Goal: Check status: Check status

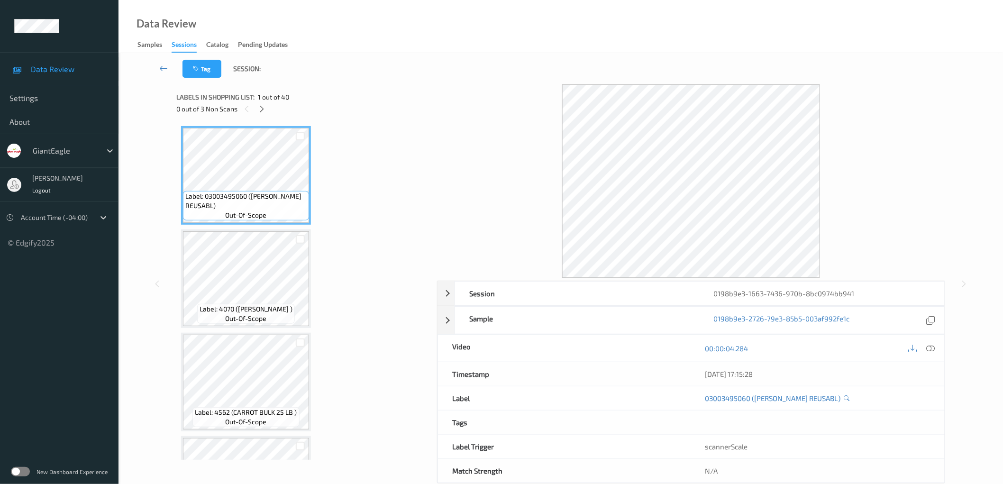
click at [259, 103] on div "0 out of 3 Non Scans" at bounding box center [303, 109] width 254 height 12
click at [264, 109] on icon at bounding box center [262, 109] width 8 height 9
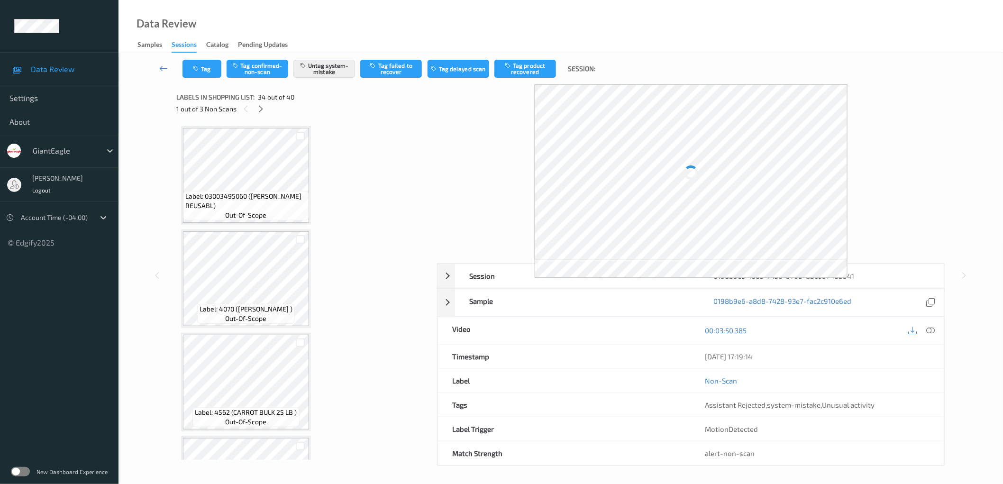
scroll to position [3290, 0]
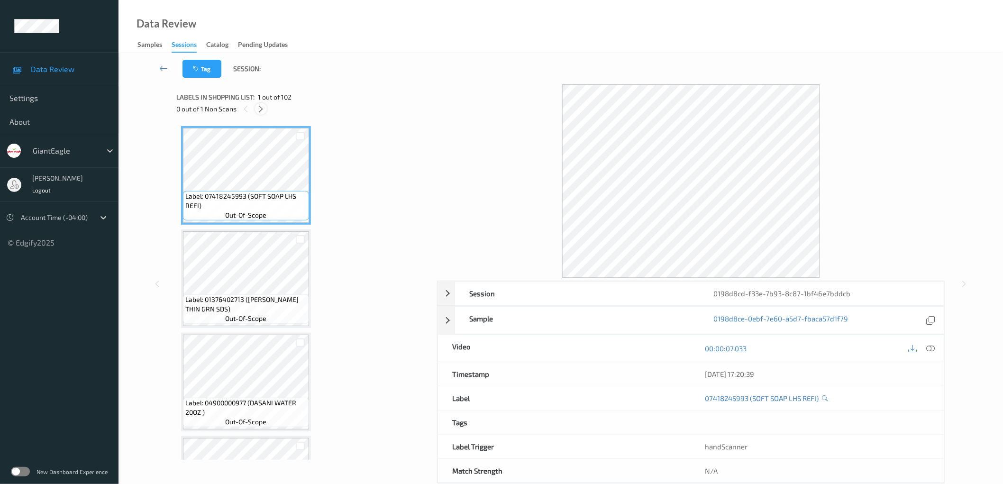
click at [263, 109] on icon at bounding box center [261, 109] width 8 height 9
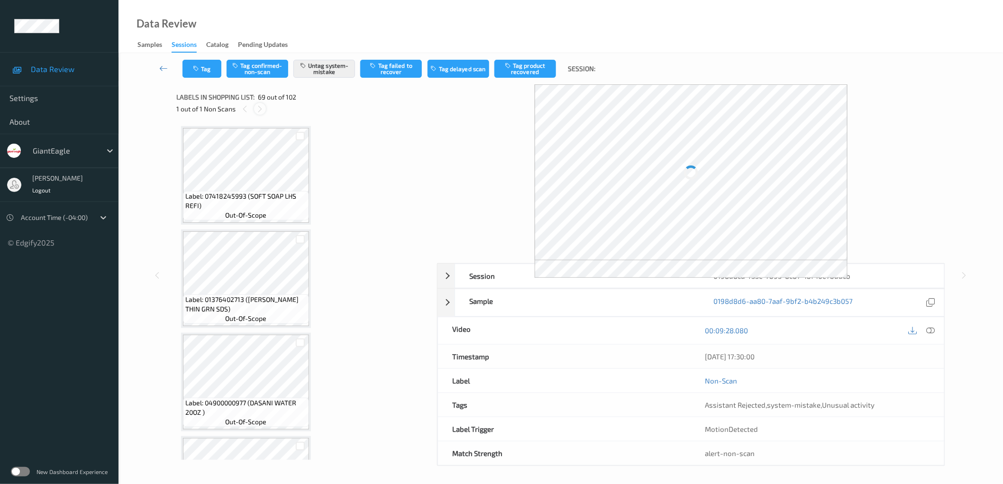
scroll to position [6883, 0]
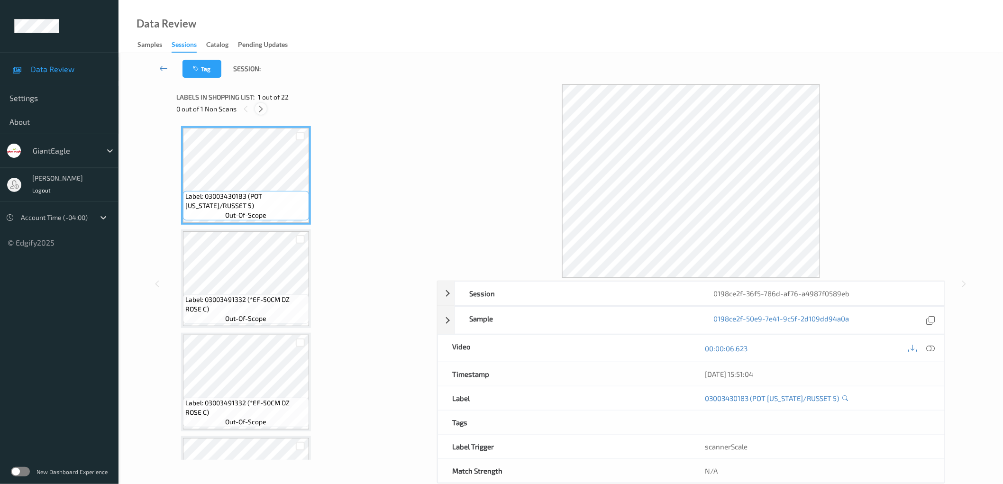
click at [261, 106] on icon at bounding box center [261, 109] width 8 height 9
click at [266, 112] on div at bounding box center [262, 109] width 12 height 12
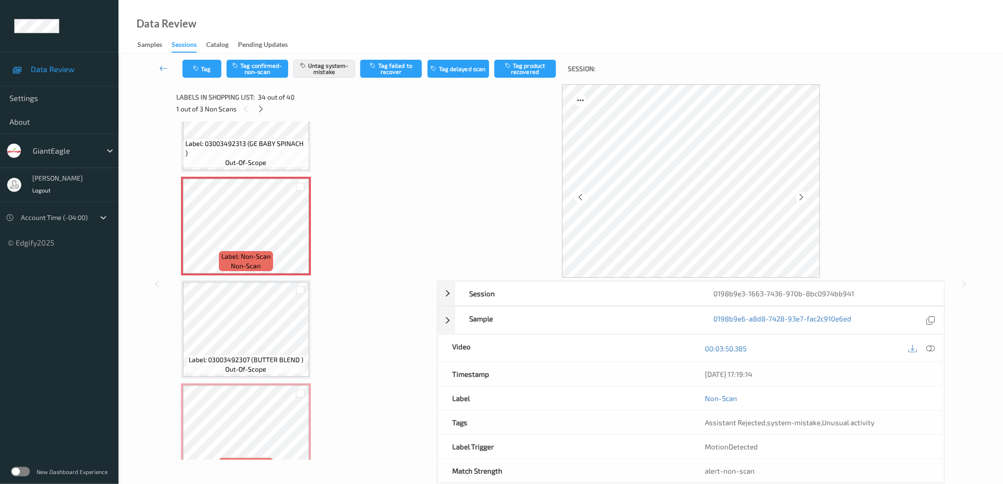
scroll to position [3360, 0]
